Goal: Task Accomplishment & Management: Manage account settings

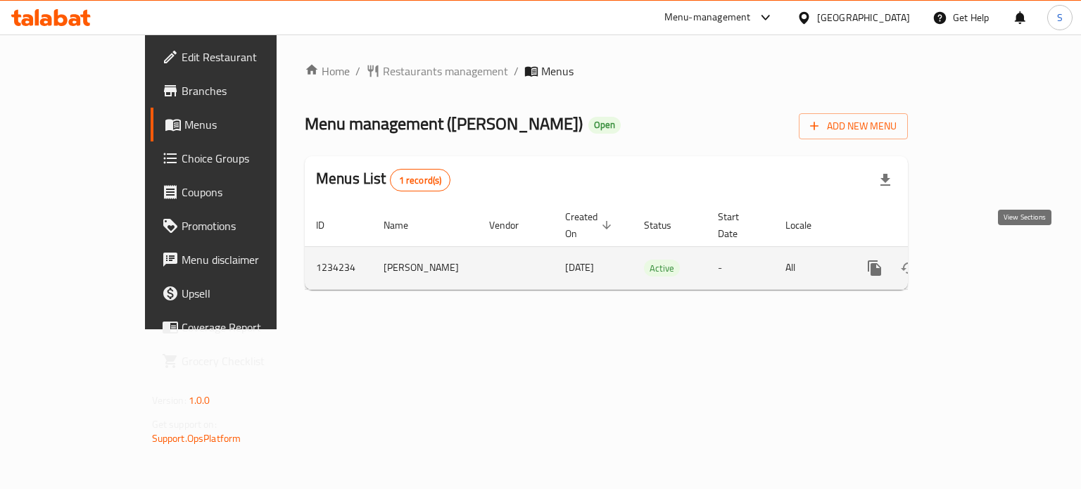
click at [984, 260] on icon "enhanced table" at bounding box center [975, 268] width 17 height 17
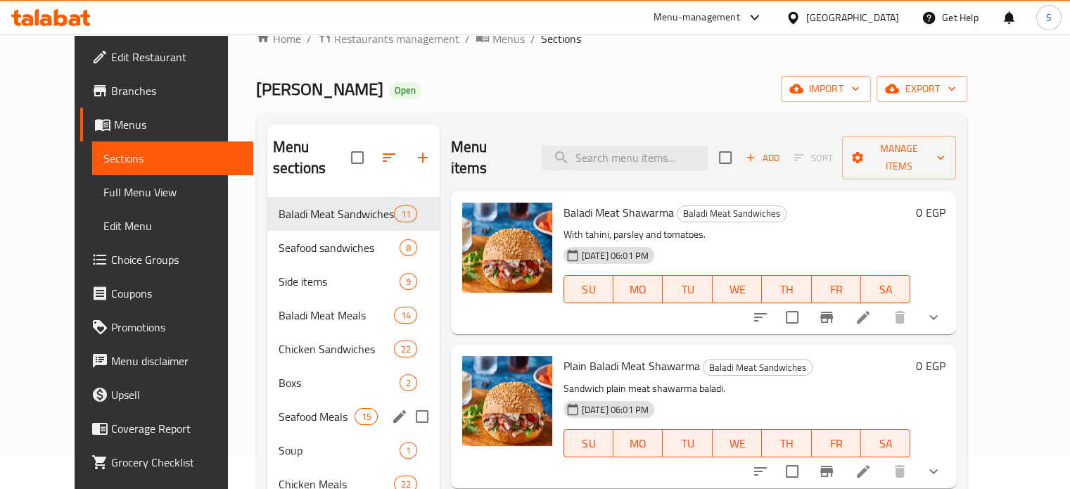
scroll to position [31, 0]
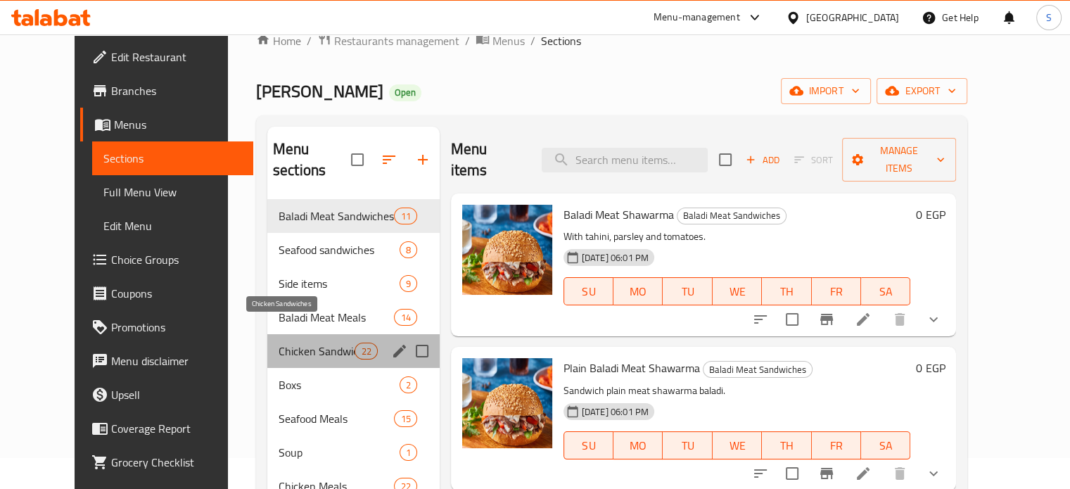
click at [293, 343] on span "Chicken Sandwiches" at bounding box center [317, 351] width 77 height 17
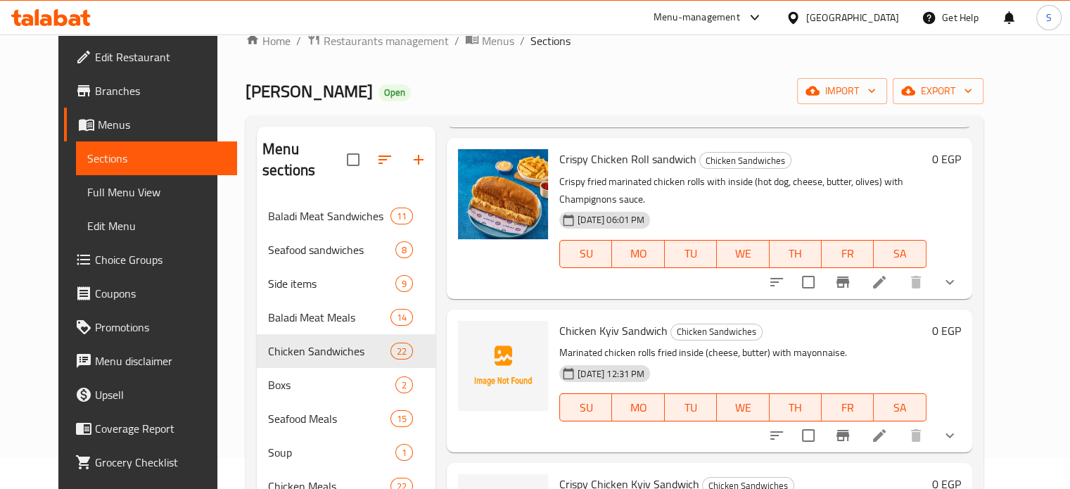
scroll to position [495, 0]
click at [967, 274] on button "show more" at bounding box center [950, 283] width 34 height 34
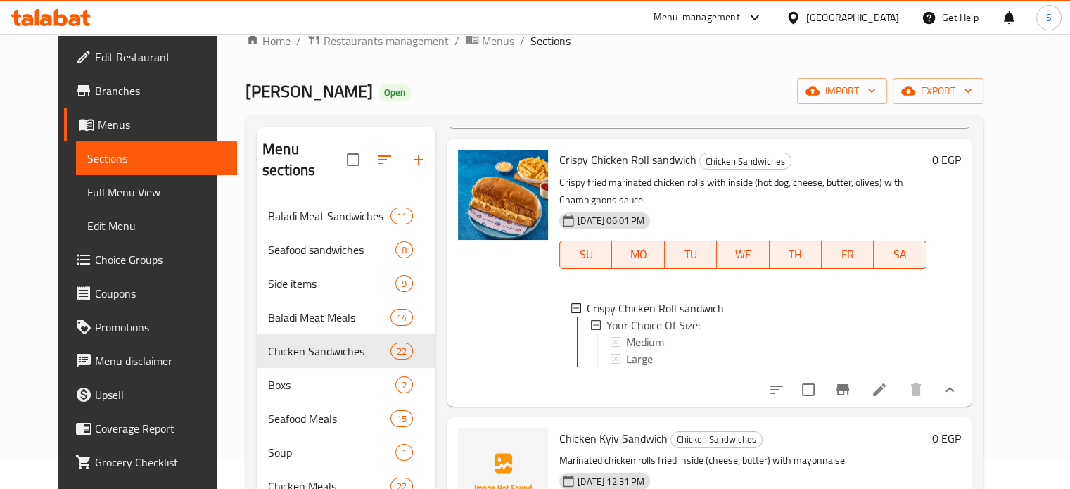
scroll to position [554, 0]
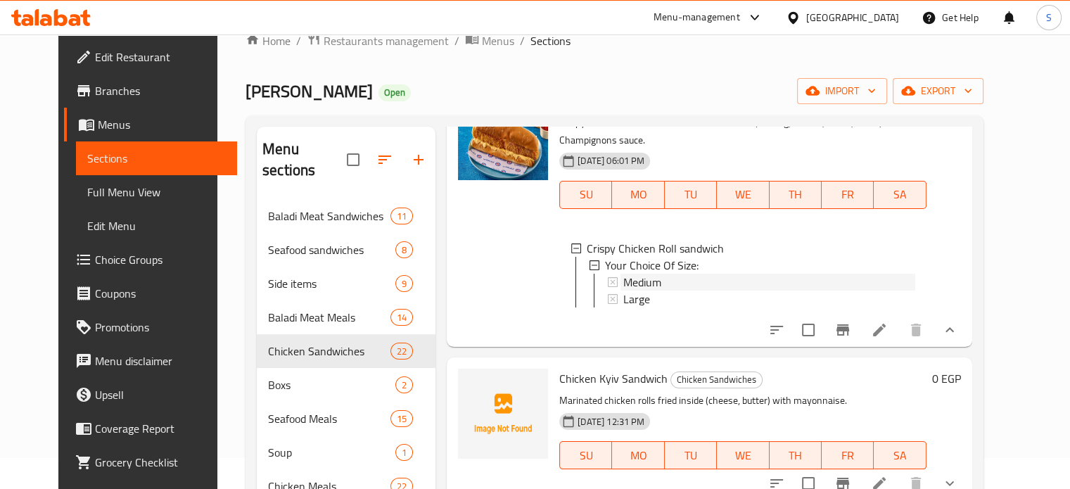
click at [856, 274] on div "Medium" at bounding box center [768, 282] width 291 height 17
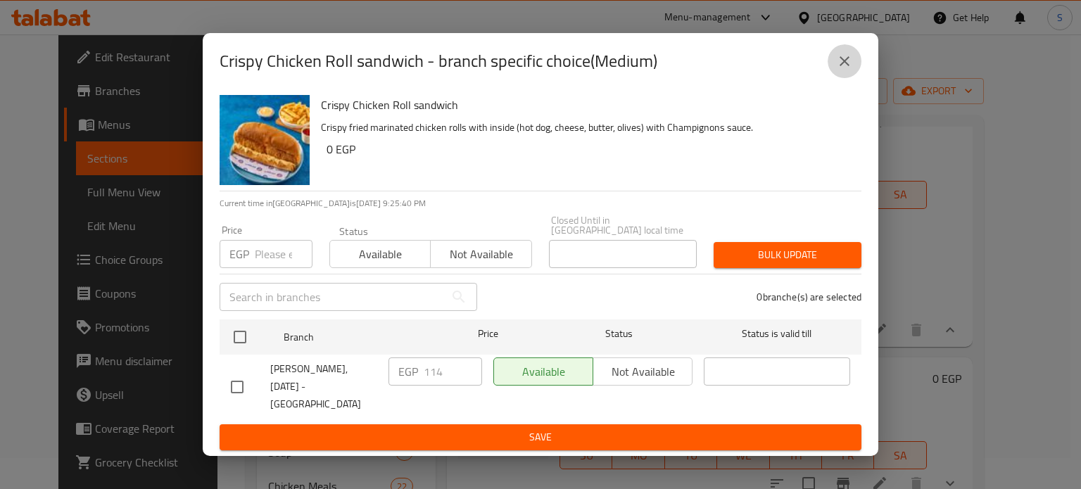
click at [840, 70] on icon "close" at bounding box center [844, 61] width 17 height 17
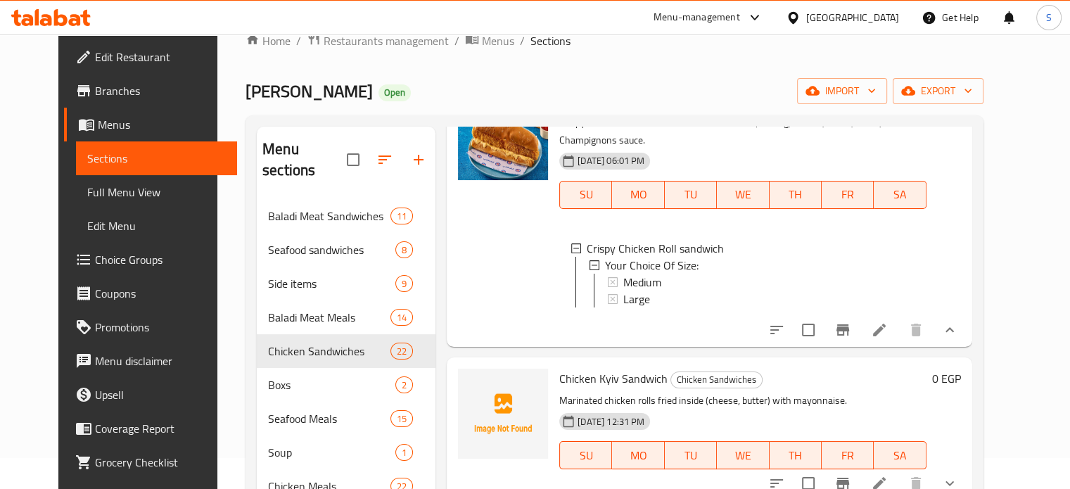
scroll to position [492, 0]
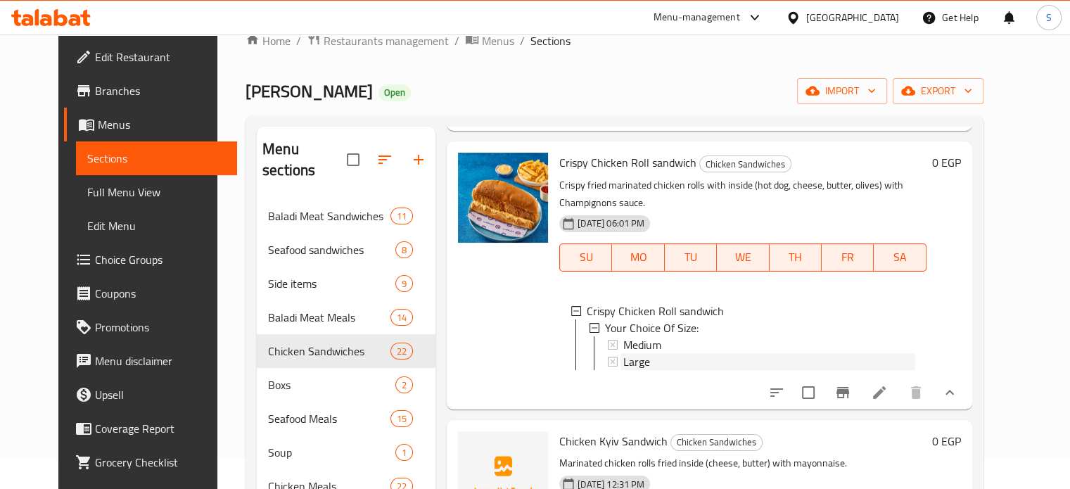
click at [822, 353] on div "Large" at bounding box center [768, 361] width 291 height 17
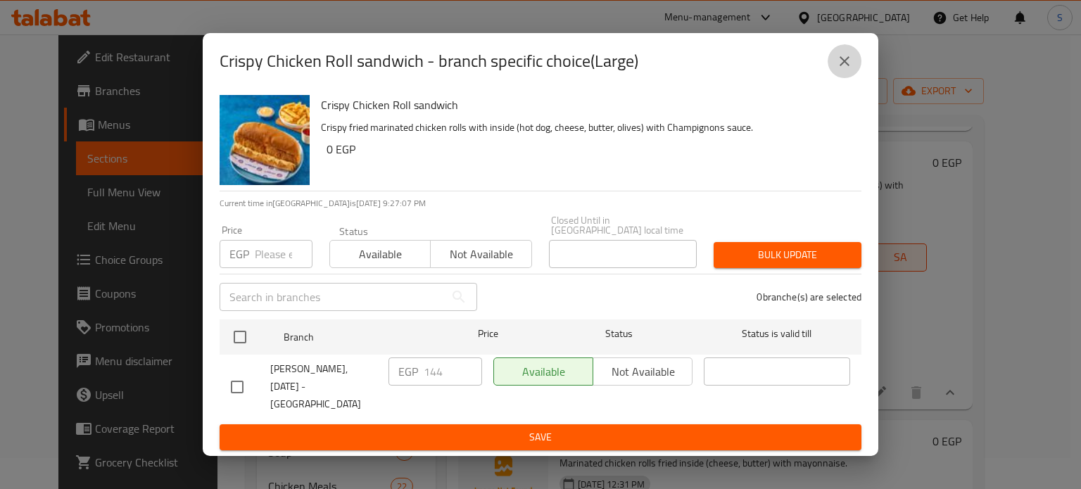
click at [837, 70] on icon "close" at bounding box center [844, 61] width 17 height 17
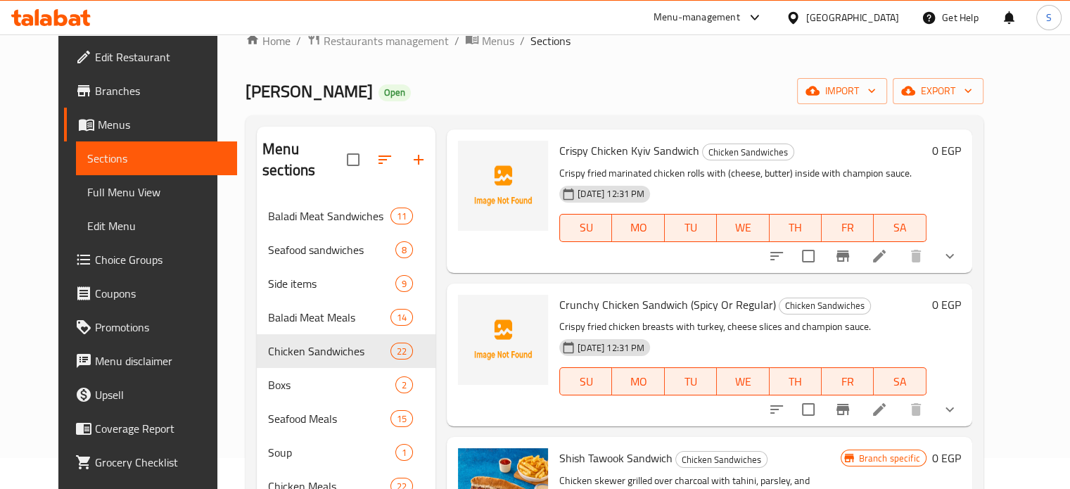
scroll to position [937, 0]
click at [958, 250] on icon "show more" at bounding box center [949, 255] width 17 height 17
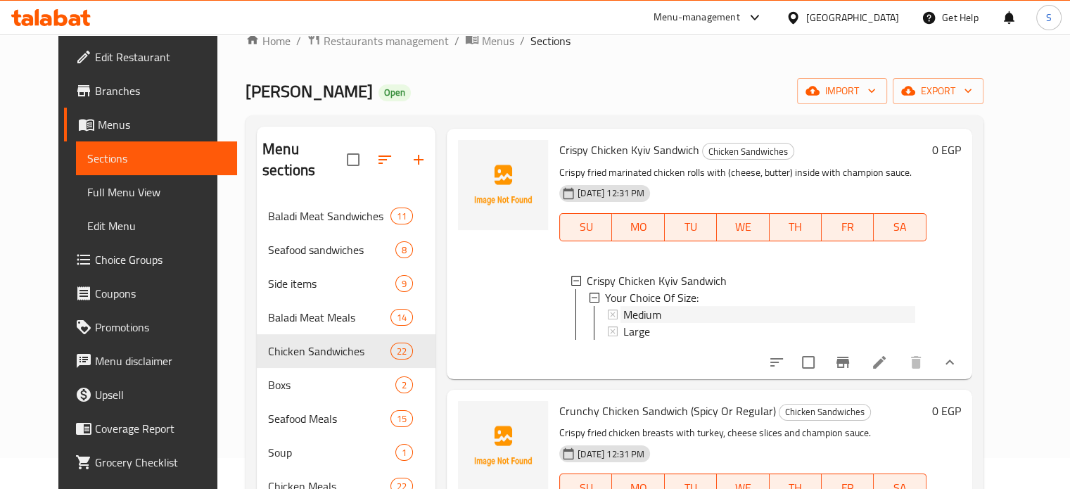
click at [803, 306] on div "Medium" at bounding box center [768, 314] width 291 height 17
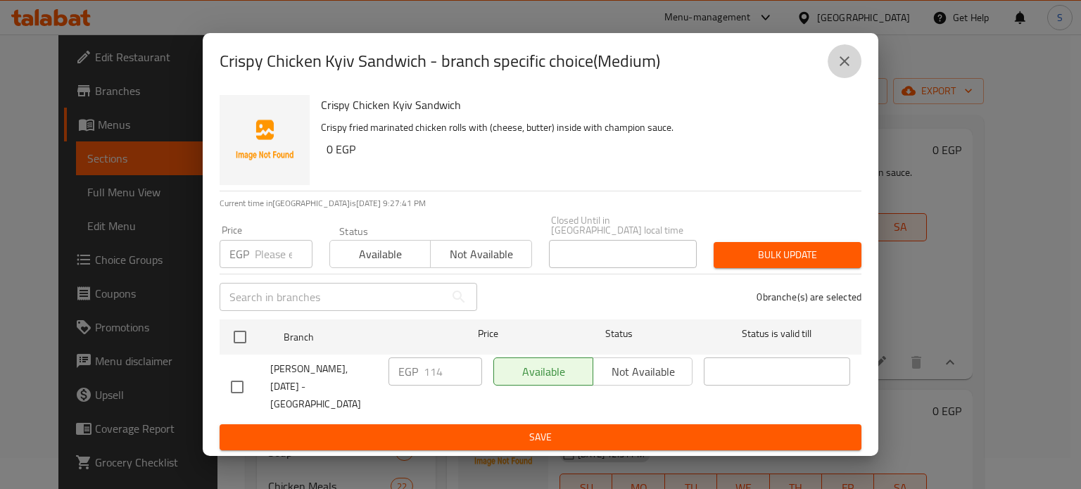
click at [844, 78] on button "close" at bounding box center [844, 61] width 34 height 34
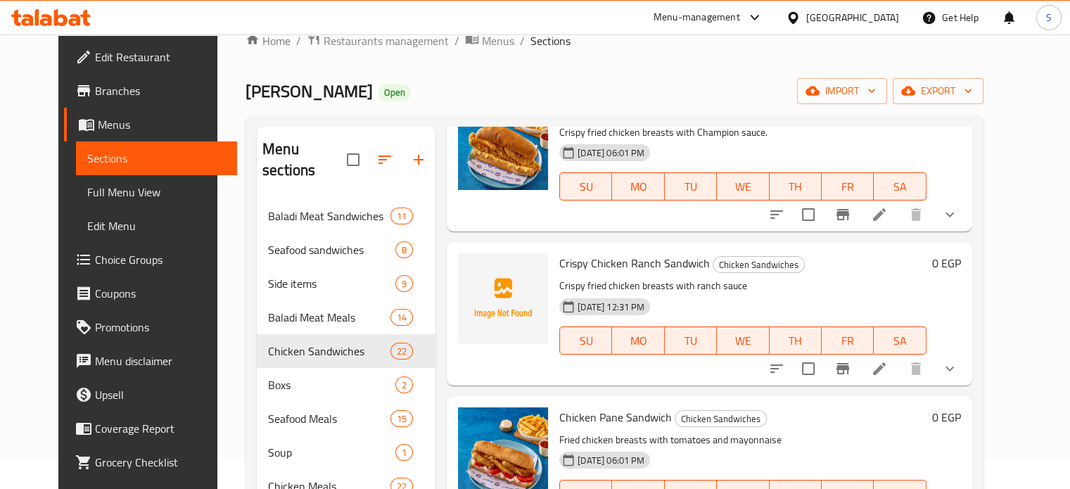
scroll to position [2035, 0]
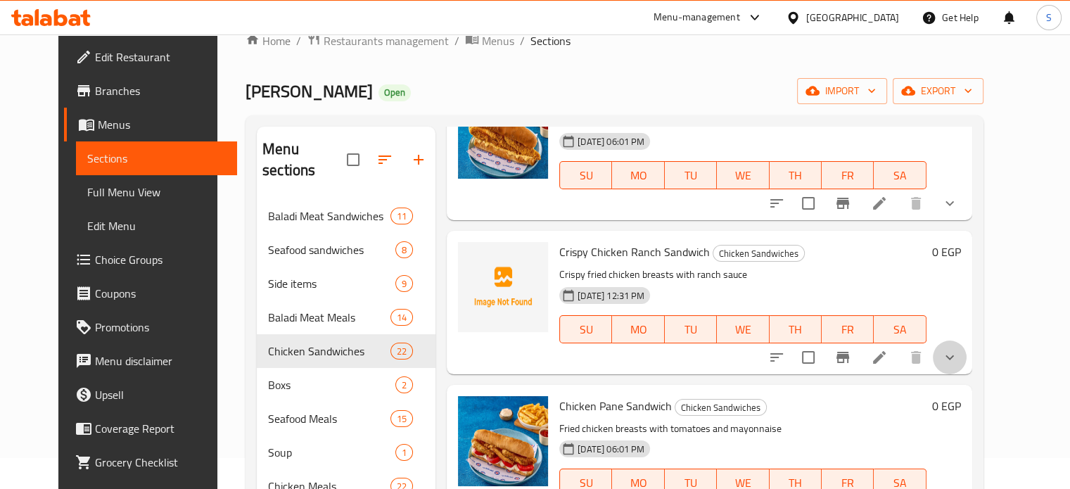
click at [967, 345] on button "show more" at bounding box center [950, 358] width 34 height 34
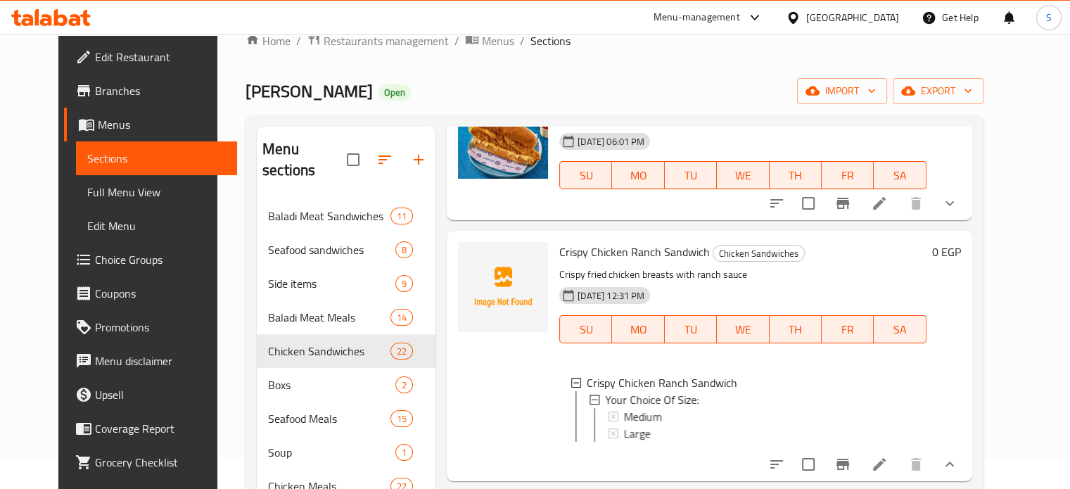
scroll to position [2114, 0]
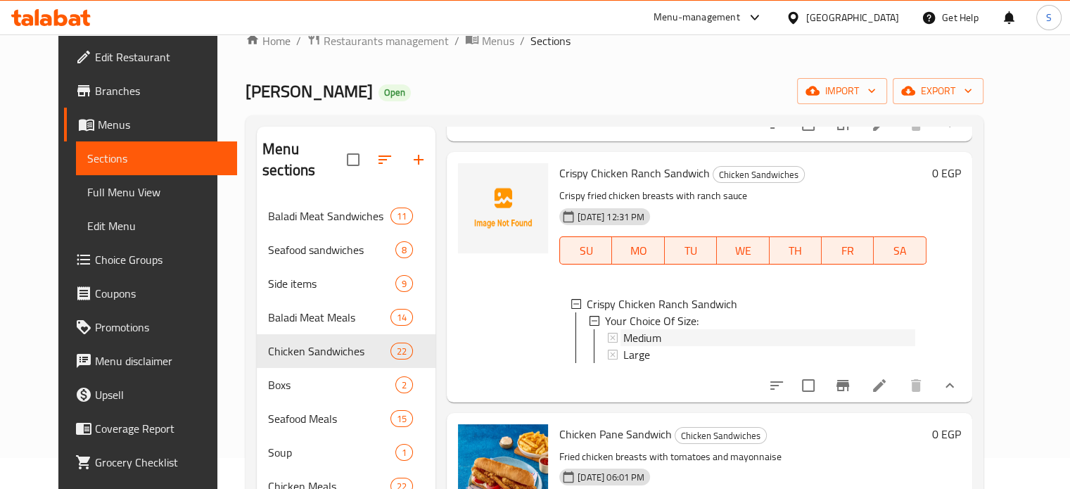
click at [893, 329] on div "Medium" at bounding box center [768, 337] width 291 height 17
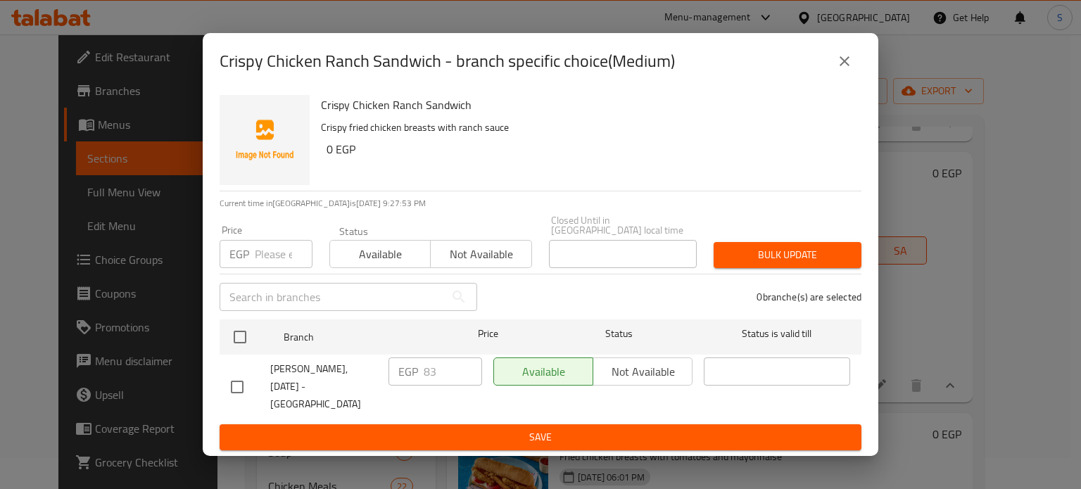
click at [844, 66] on icon "close" at bounding box center [844, 61] width 10 height 10
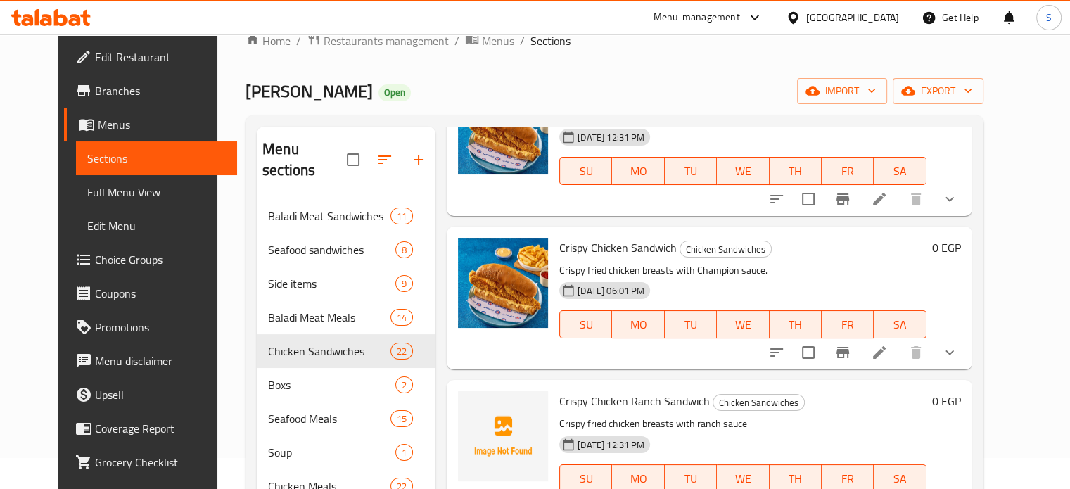
scroll to position [1824, 0]
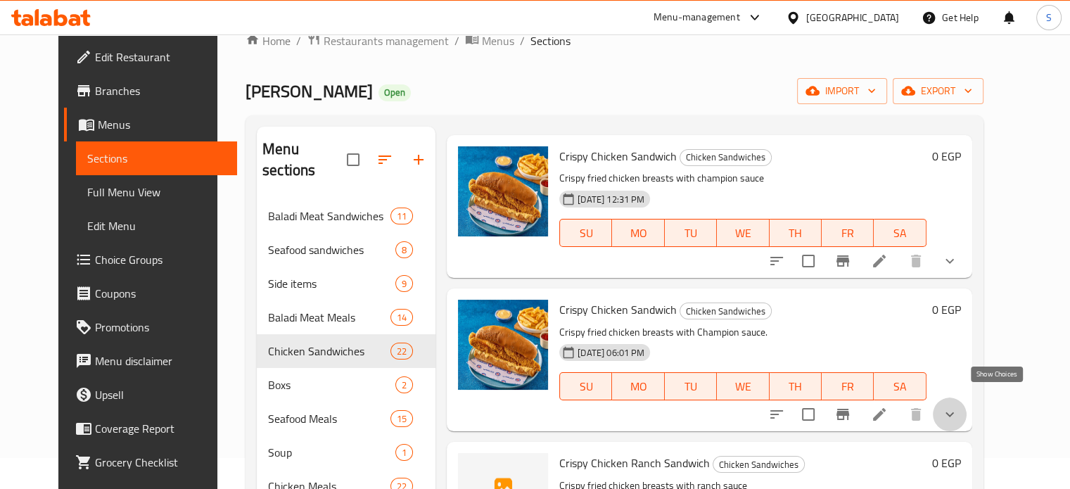
click at [958, 406] on icon "show more" at bounding box center [949, 414] width 17 height 17
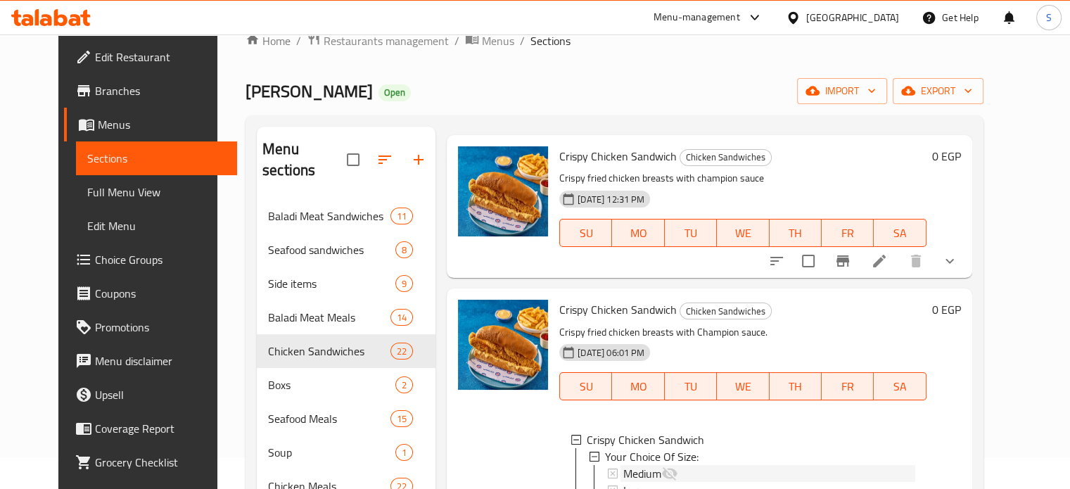
click at [826, 465] on div "Medium" at bounding box center [768, 473] width 291 height 17
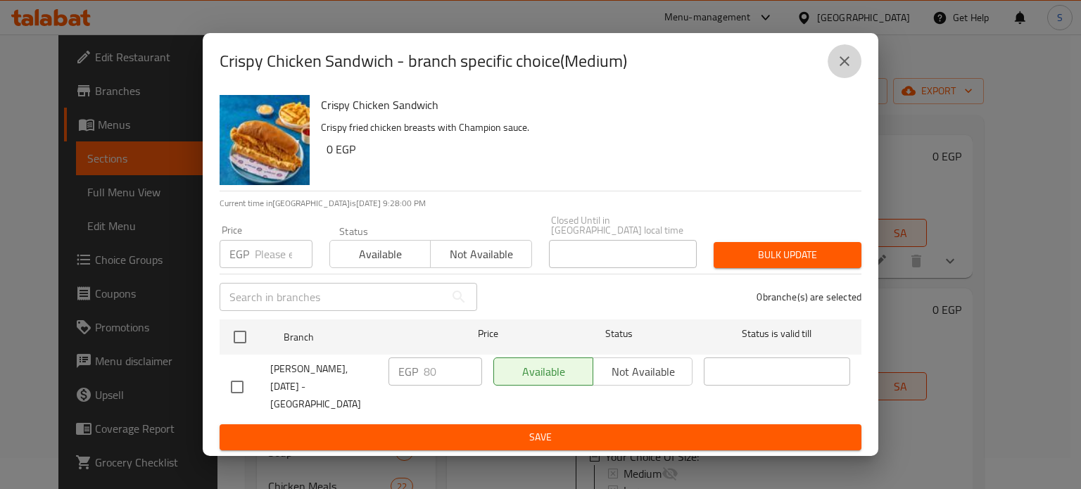
click at [833, 75] on button "close" at bounding box center [844, 61] width 34 height 34
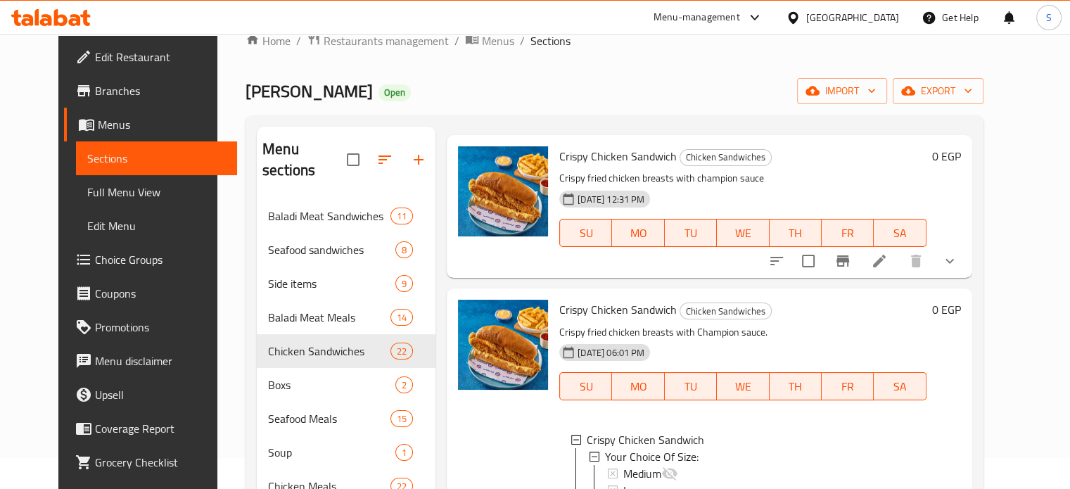
scroll to position [1810, 0]
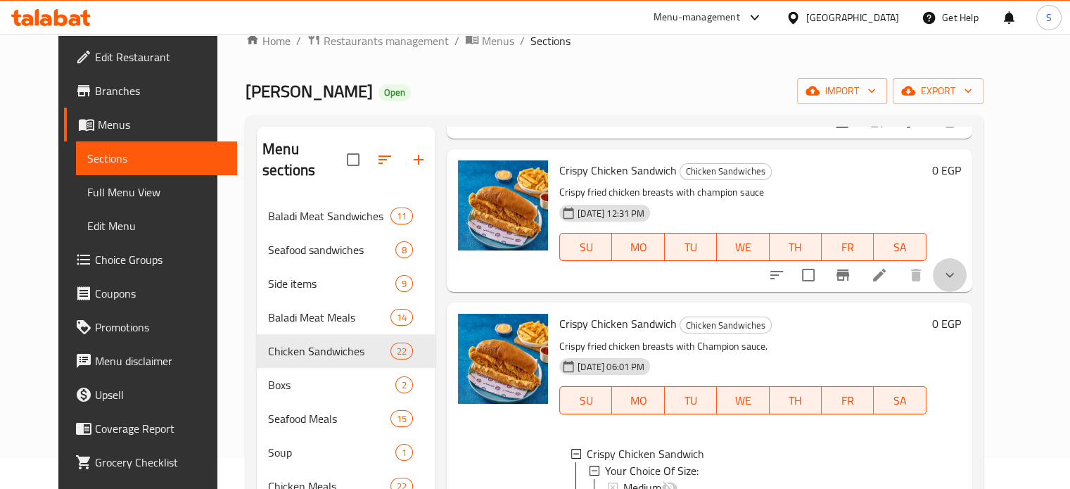
click at [967, 258] on button "show more" at bounding box center [950, 275] width 34 height 34
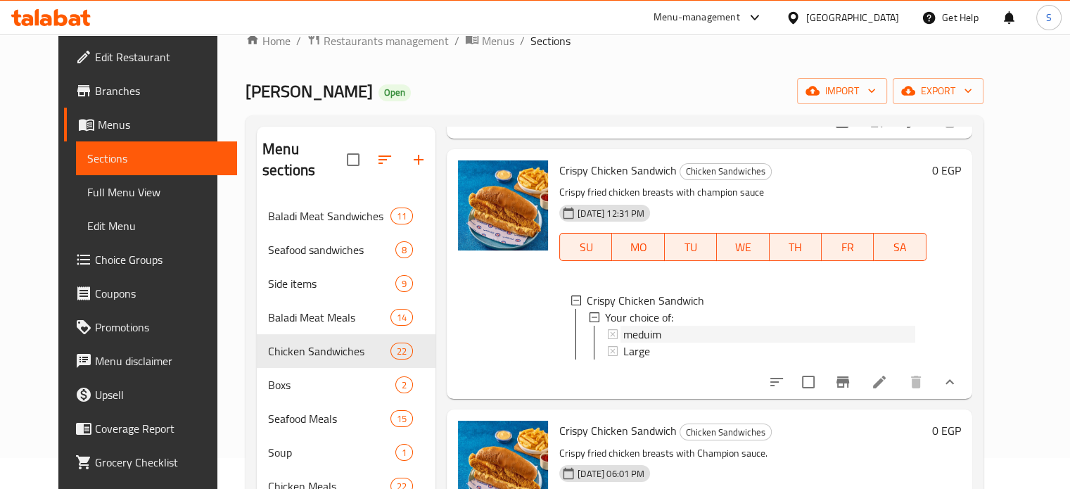
click at [855, 326] on div "meduim" at bounding box center [768, 334] width 291 height 17
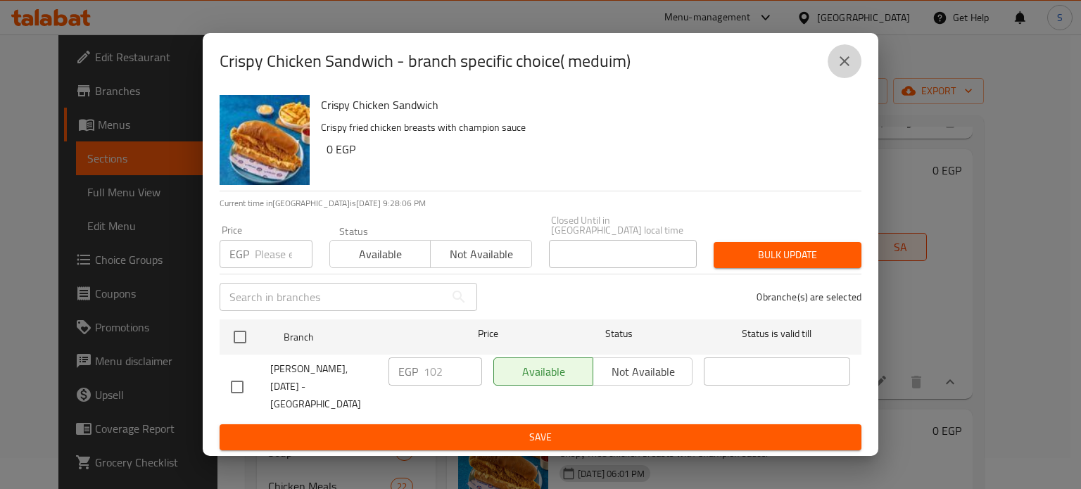
click at [838, 70] on icon "close" at bounding box center [844, 61] width 17 height 17
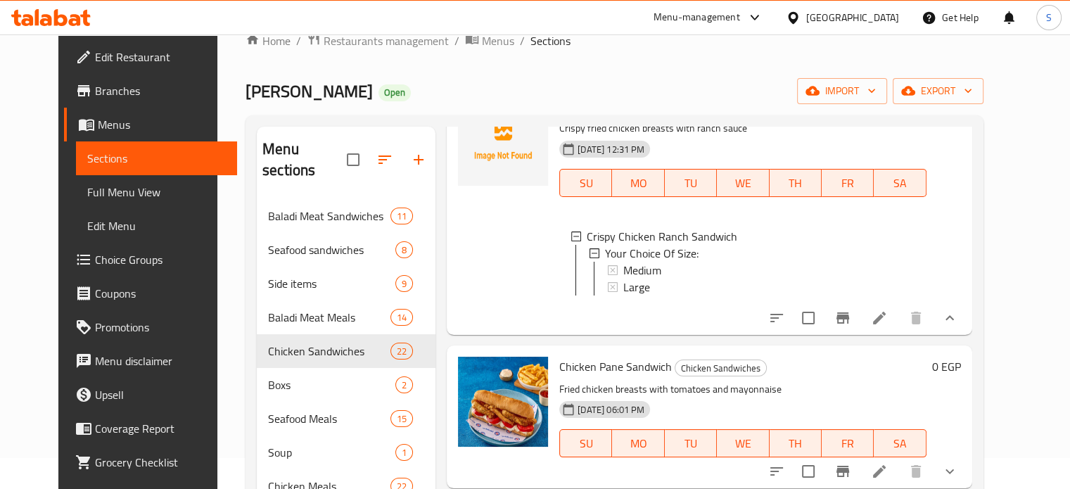
scroll to position [2397, 0]
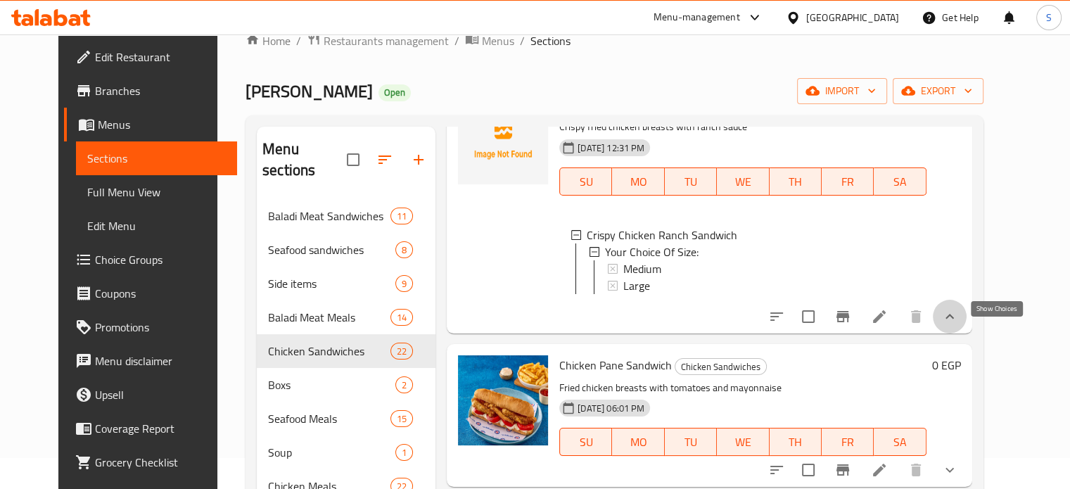
click at [958, 325] on icon "show more" at bounding box center [949, 316] width 17 height 17
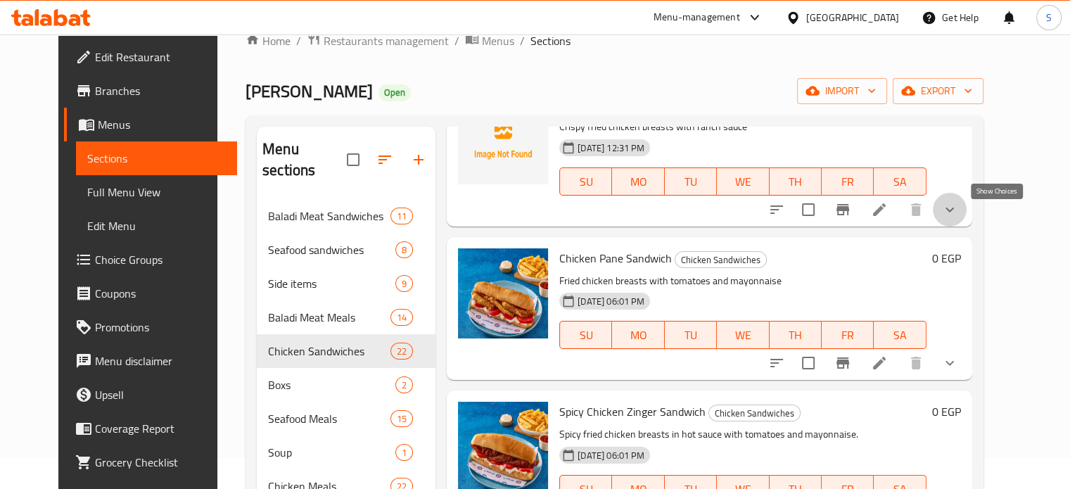
click at [958, 218] on icon "show more" at bounding box center [949, 209] width 17 height 17
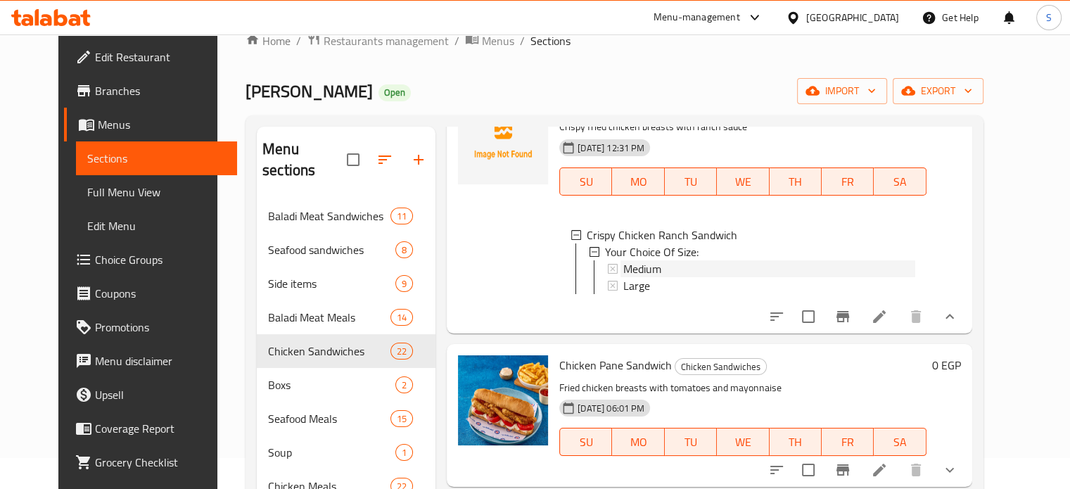
click at [741, 274] on div "Medium" at bounding box center [768, 268] width 291 height 17
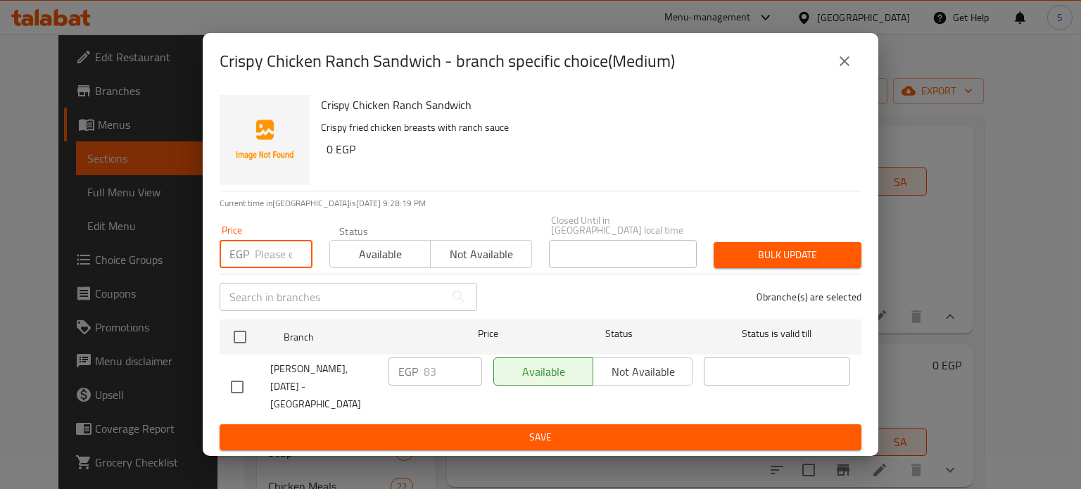
click at [263, 264] on input "number" at bounding box center [284, 254] width 58 height 28
type input "102"
click at [409, 250] on span "Available" at bounding box center [380, 254] width 89 height 20
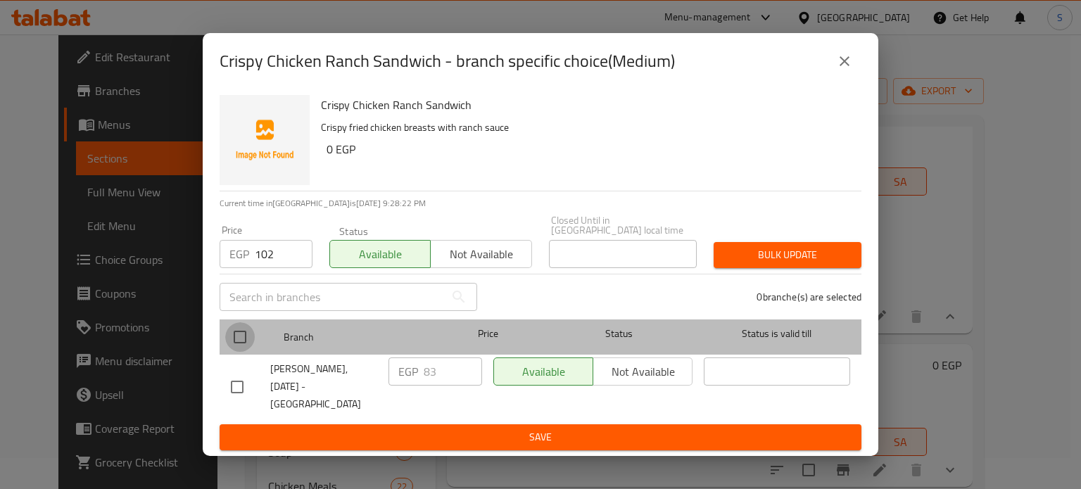
click at [236, 335] on input "checkbox" at bounding box center [240, 337] width 30 height 30
checkbox input "true"
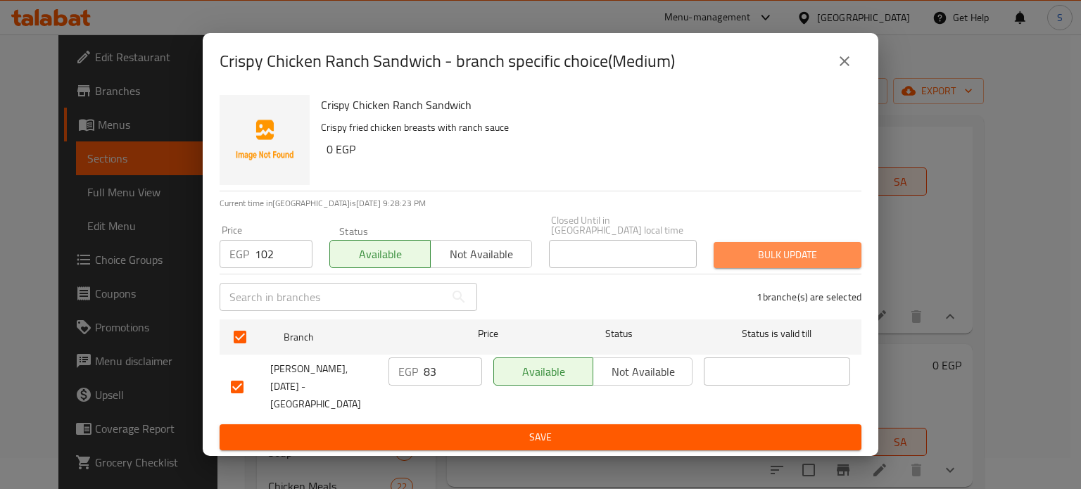
click at [842, 251] on span "Bulk update" at bounding box center [787, 255] width 125 height 18
